Goal: Task Accomplishment & Management: Complete application form

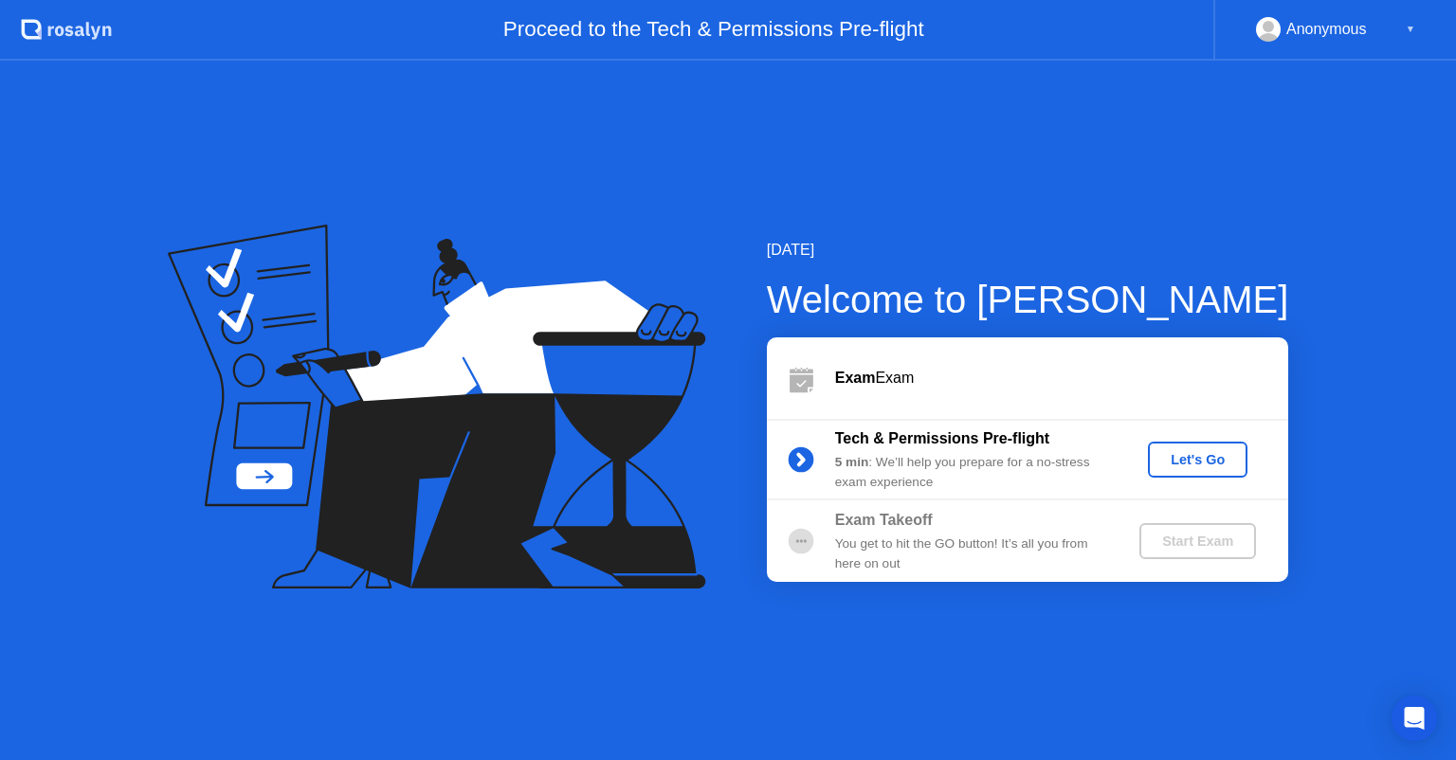
click at [1194, 462] on div "Let's Go" at bounding box center [1197, 459] width 84 height 15
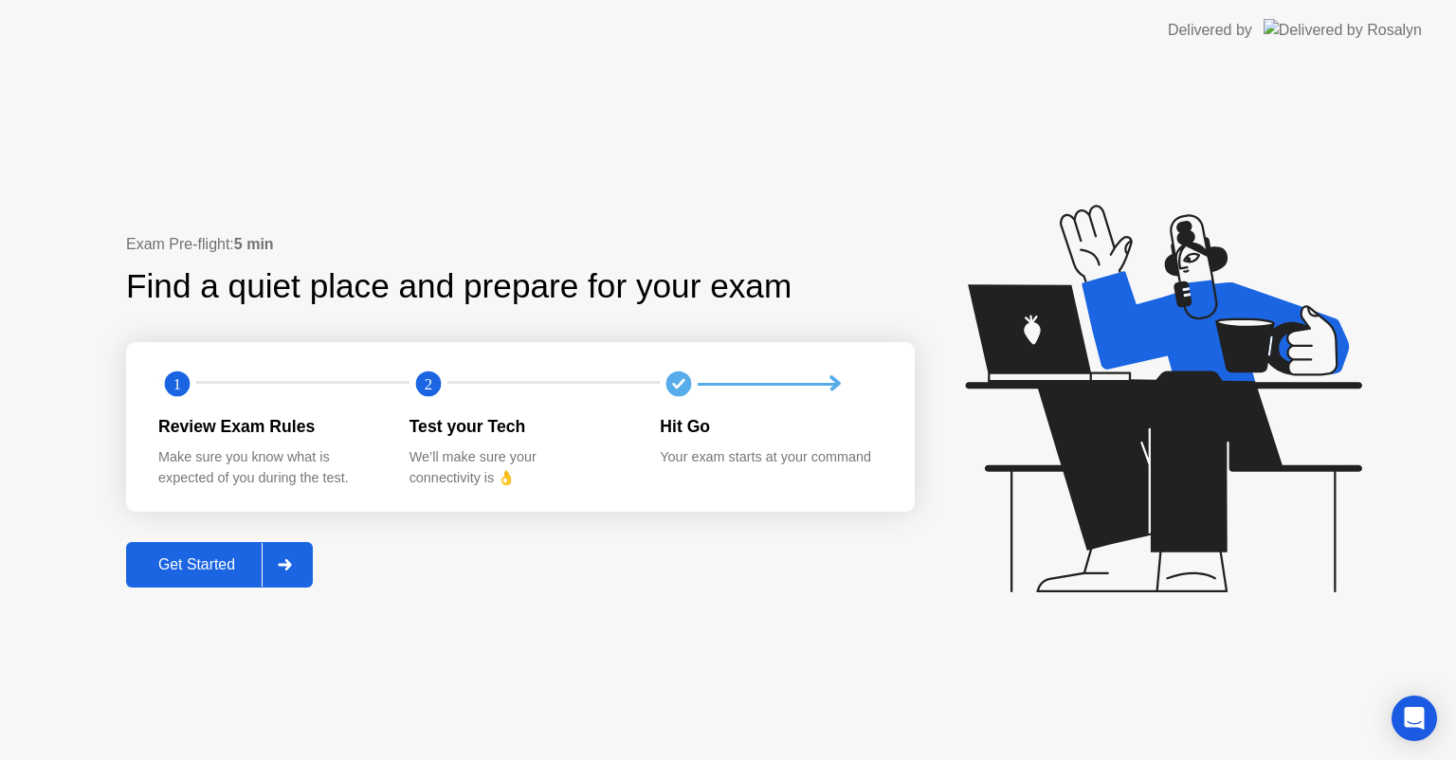
click at [178, 565] on div "Get Started" at bounding box center [197, 564] width 130 height 17
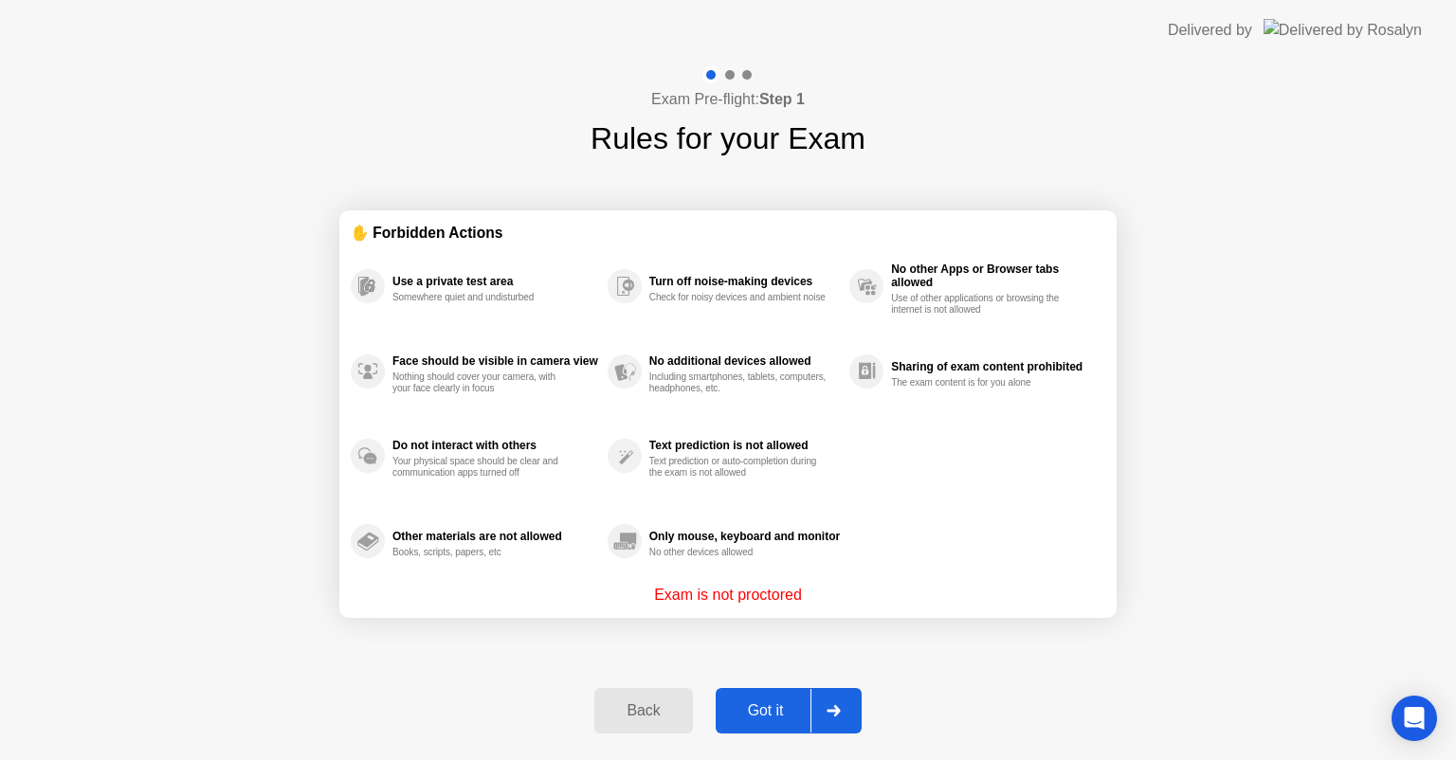
click at [751, 713] on div "Got it" at bounding box center [765, 710] width 89 height 17
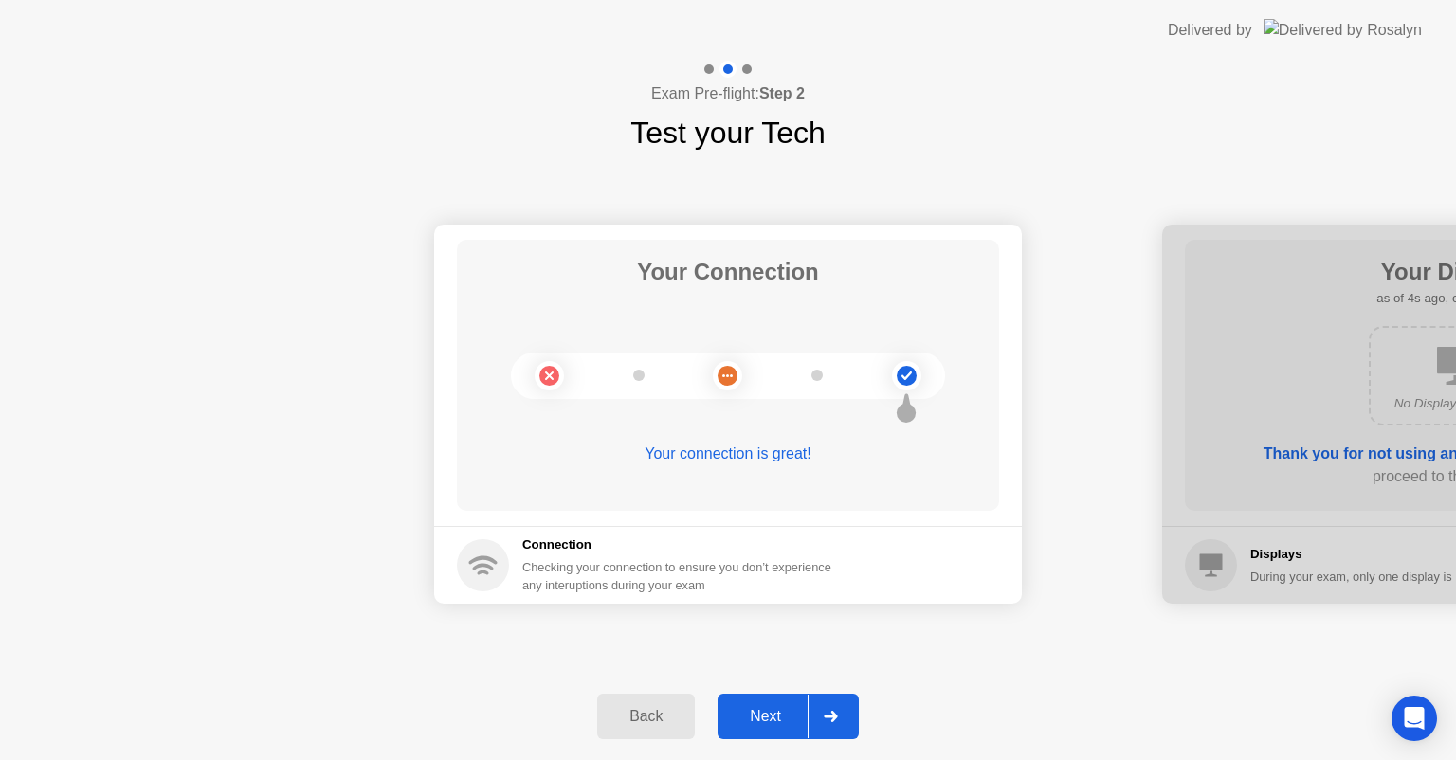
click at [775, 716] on div "Next" at bounding box center [765, 716] width 84 height 17
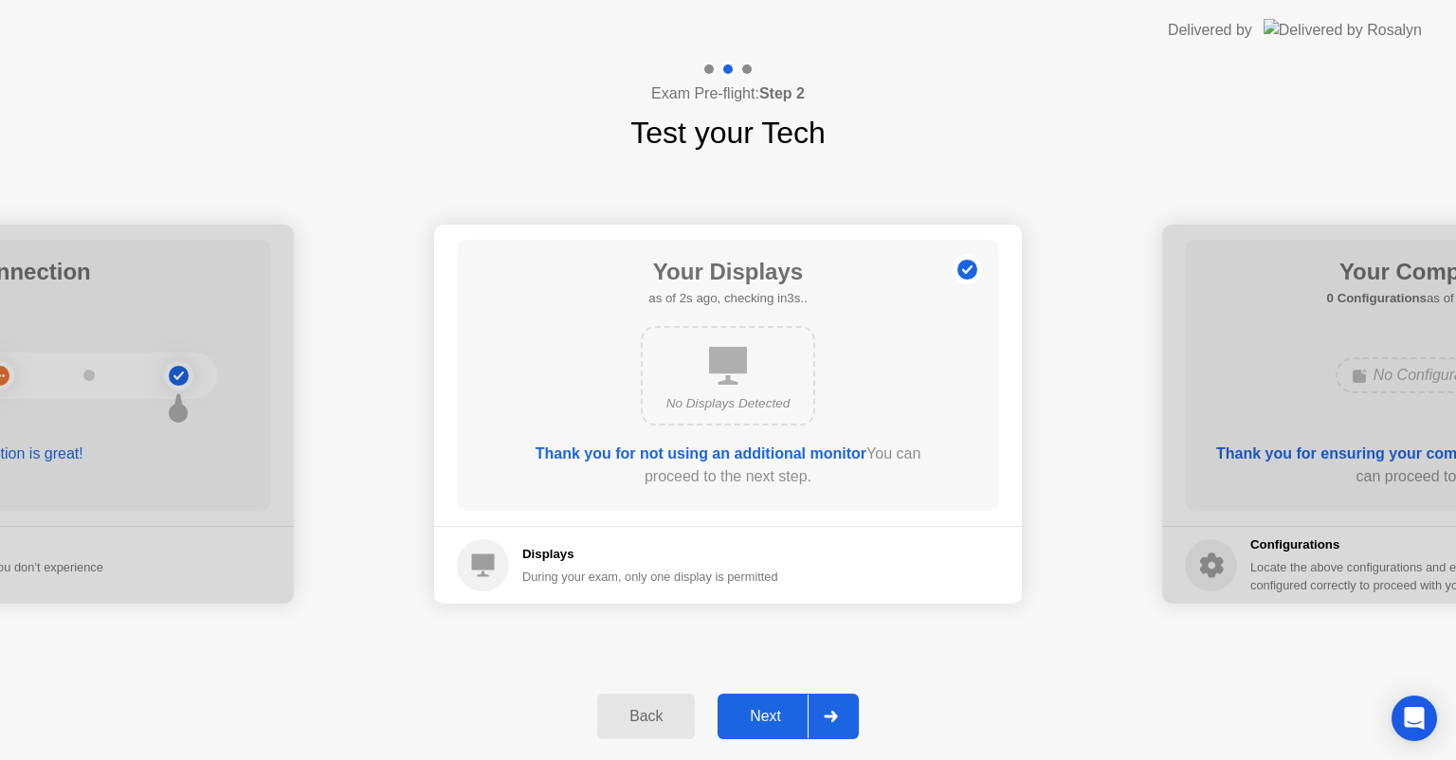
click at [775, 716] on div "Next" at bounding box center [765, 716] width 84 height 17
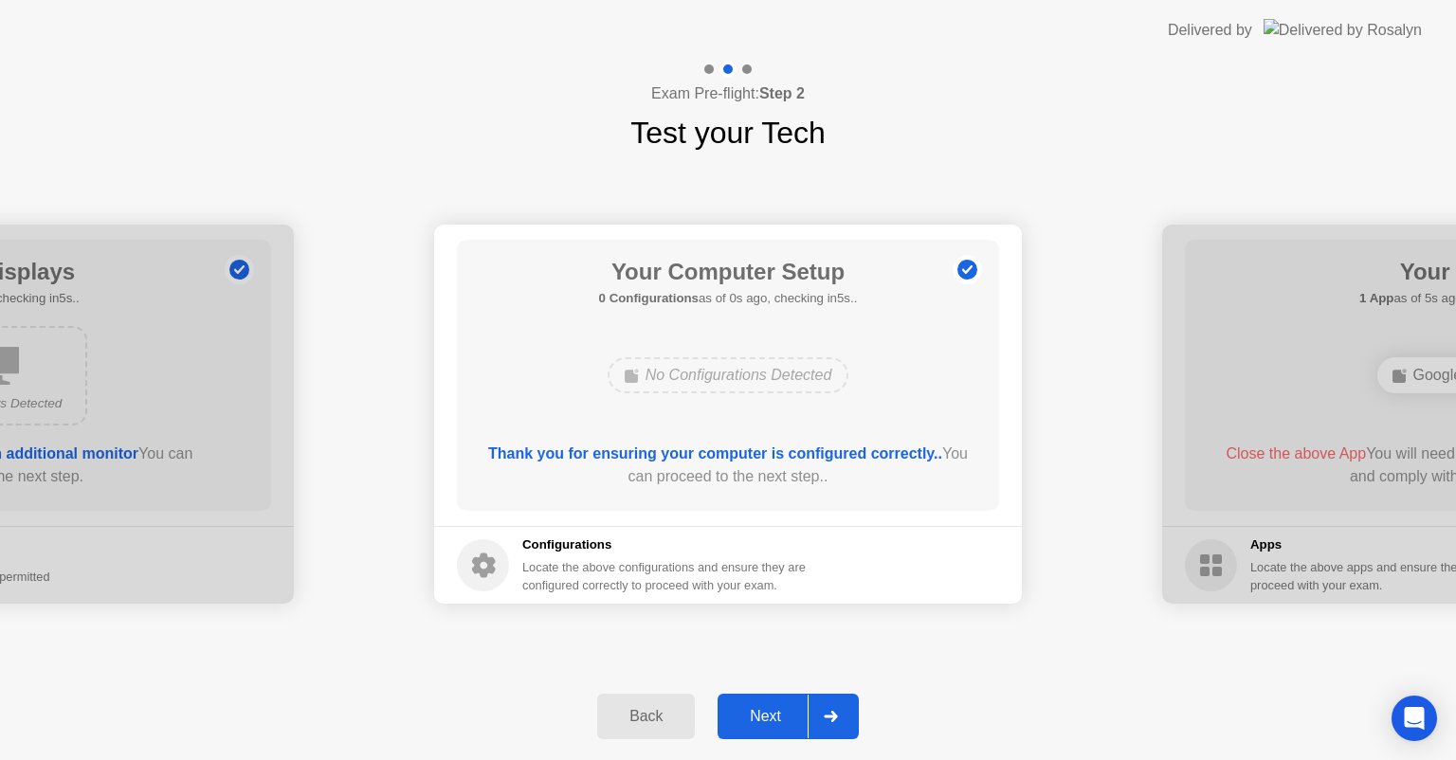
click at [775, 716] on div "Next" at bounding box center [765, 716] width 84 height 17
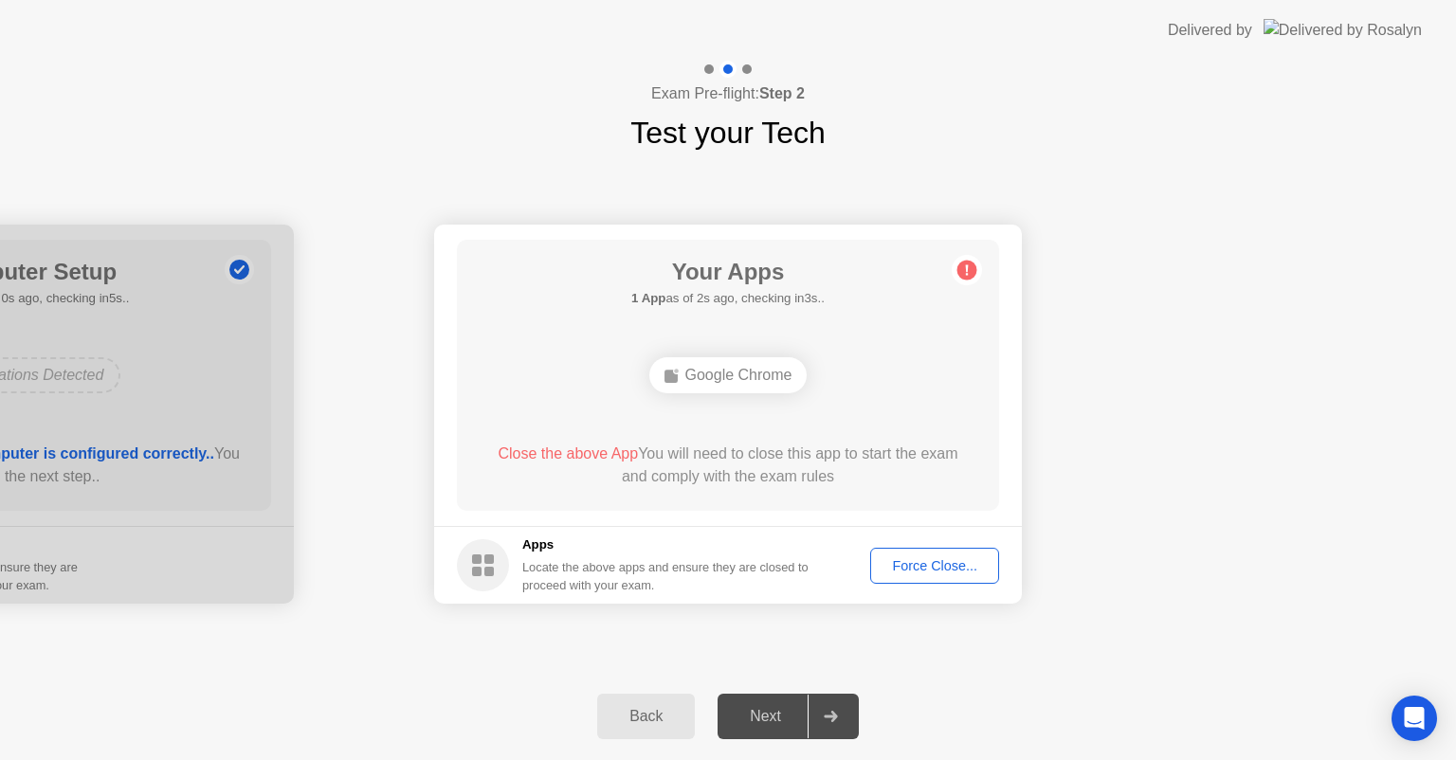
click at [947, 567] on div "Force Close..." at bounding box center [935, 565] width 116 height 15
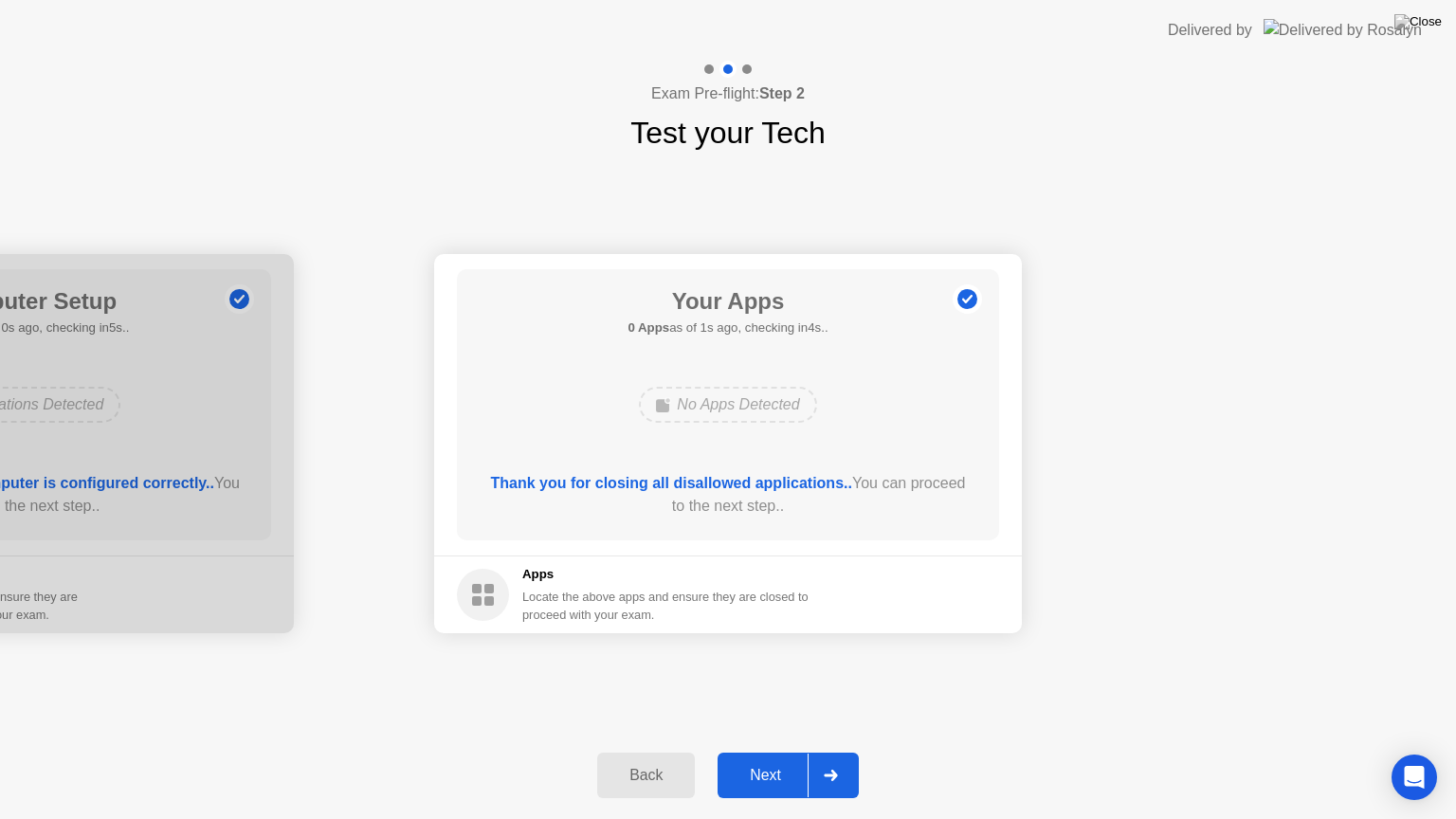
click at [763, 759] on div "Next" at bounding box center [765, 775] width 84 height 17
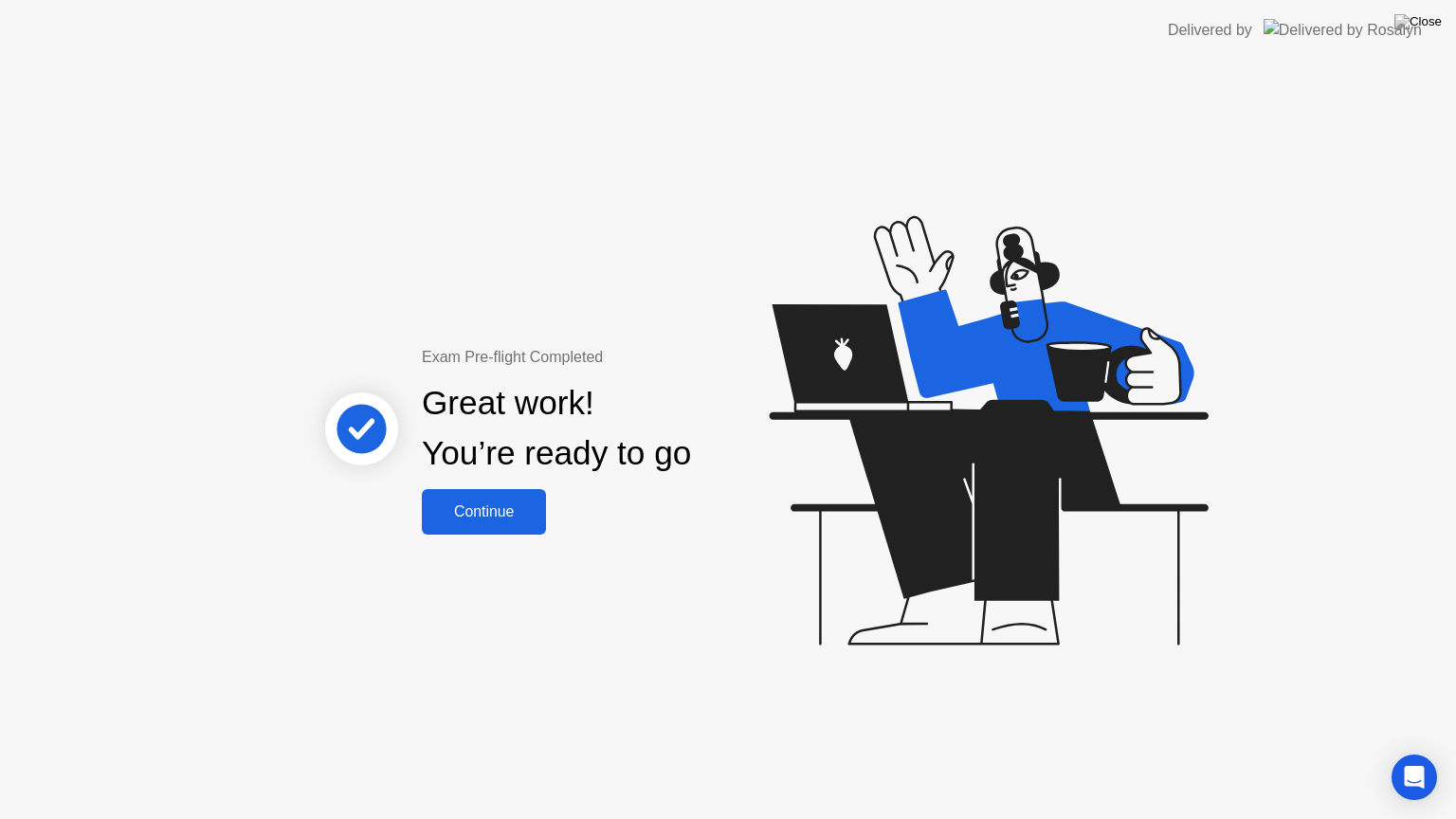
click at [512, 517] on div "Continue" at bounding box center [483, 511] width 113 height 17
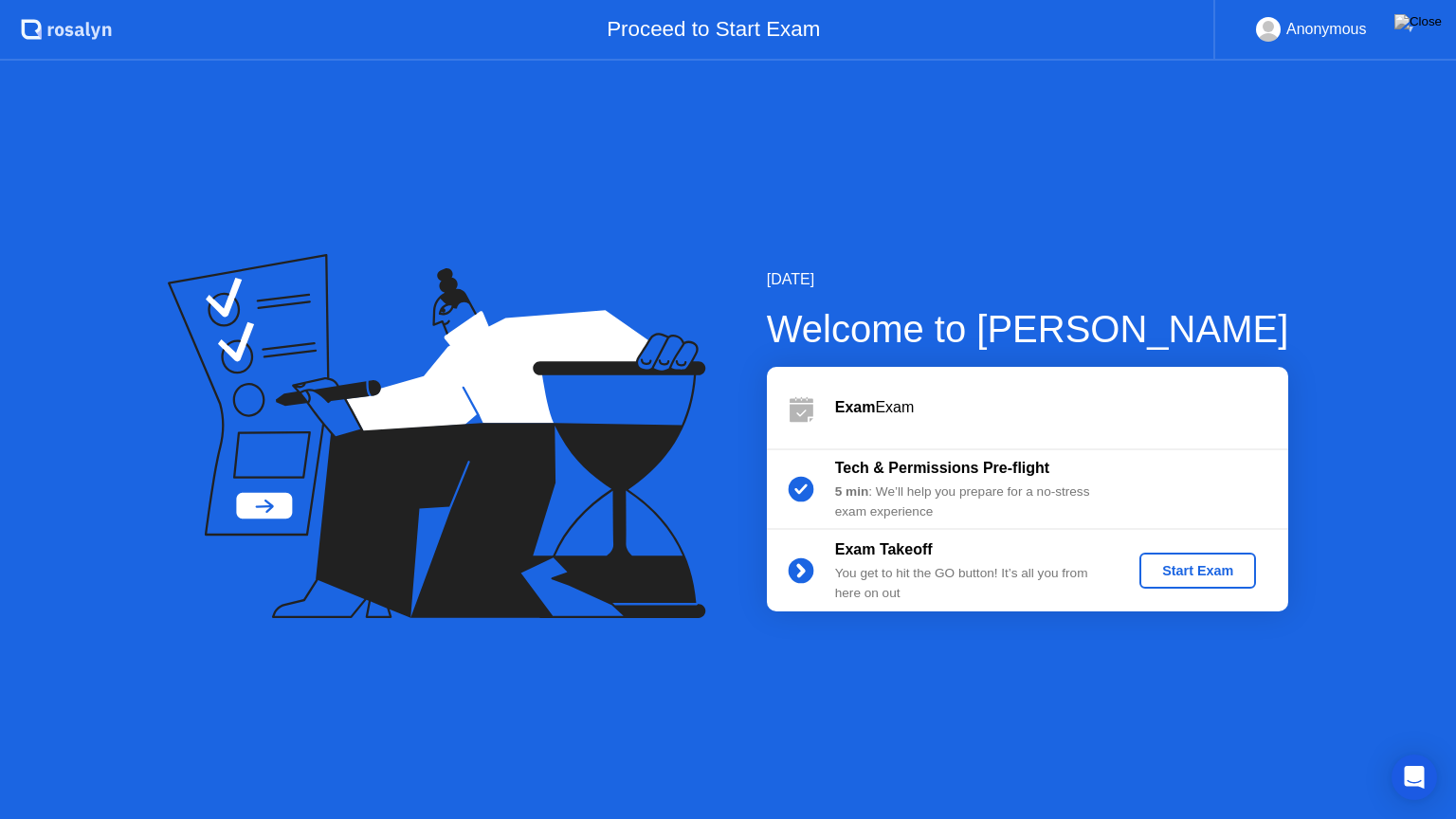
click at [1186, 571] on div "Start Exam" at bounding box center [1197, 570] width 101 height 15
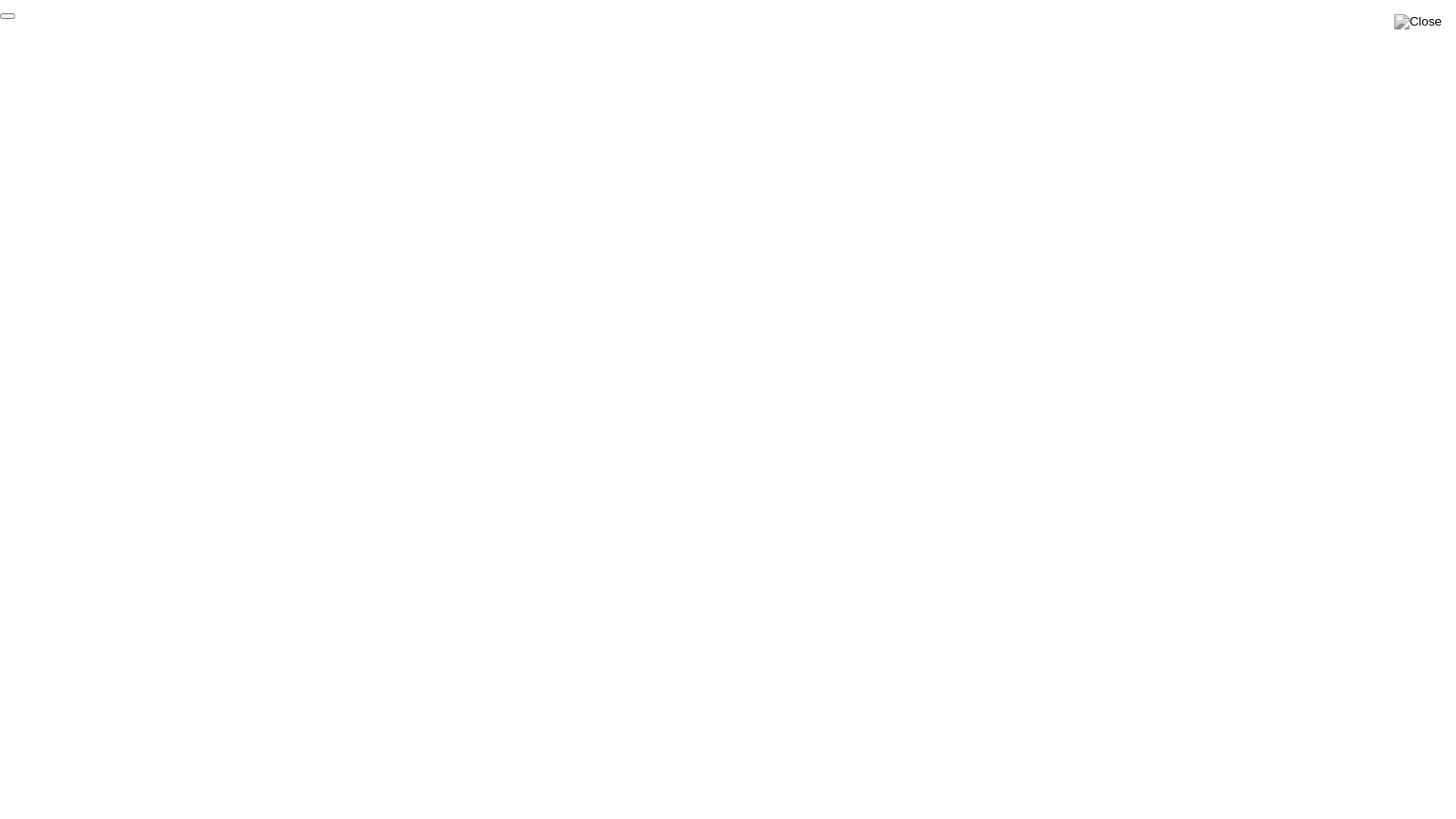
click div "End Proctoring Session"
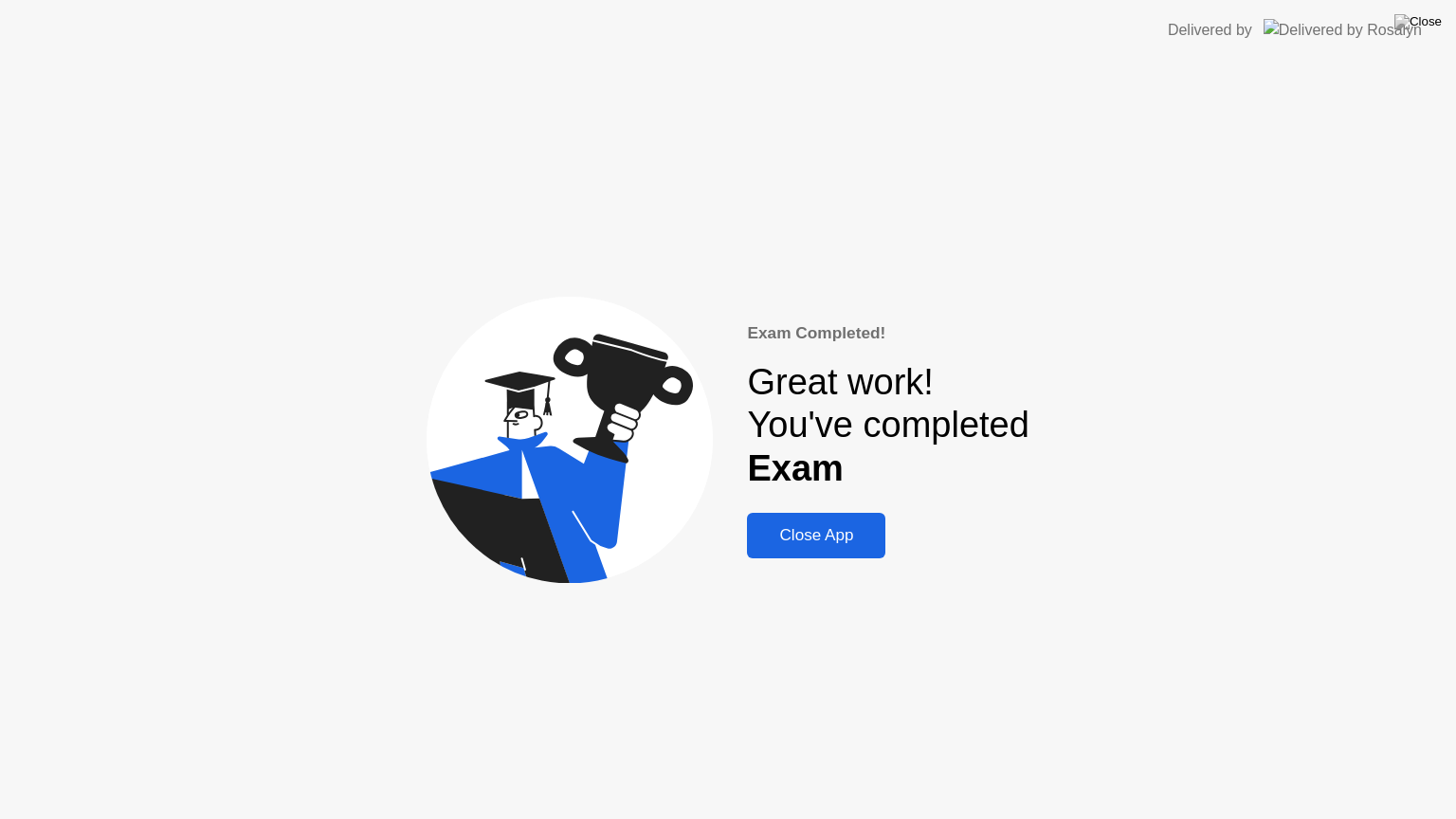
click at [820, 540] on div "Close App" at bounding box center [815, 535] width 127 height 19
